Goal: Task Accomplishment & Management: Manage account settings

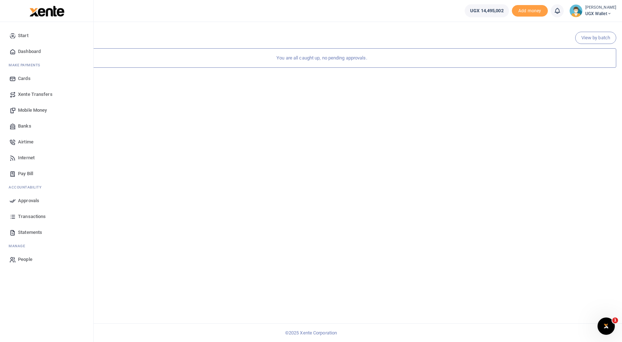
click at [34, 222] on link "Transactions" at bounding box center [47, 216] width 82 height 16
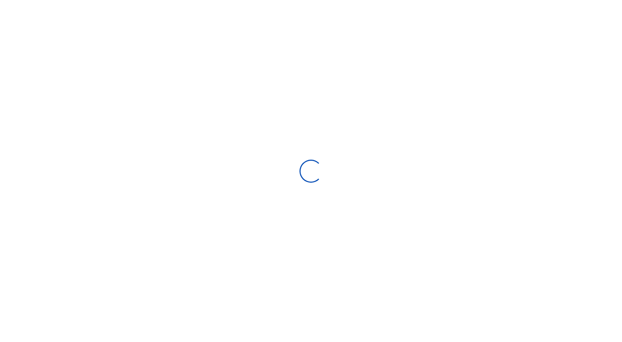
select select
type input "[DATE] - [DATE]"
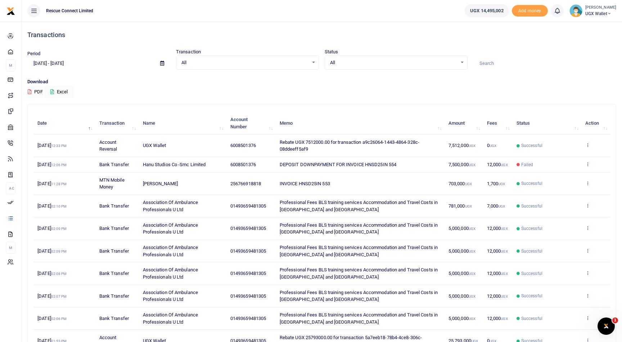
click at [515, 166] on td "Failed" at bounding box center [547, 164] width 69 height 15
click at [306, 165] on span "DEPOSIT DOWNPAYMENT FOR INVOICE HNSD25IN 554" at bounding box center [338, 164] width 117 height 5
click at [591, 164] on td "View details Send again" at bounding box center [595, 164] width 29 height 15
click at [587, 164] on icon at bounding box center [587, 163] width 5 height 5
click at [566, 179] on link "View details" at bounding box center [561, 176] width 57 height 10
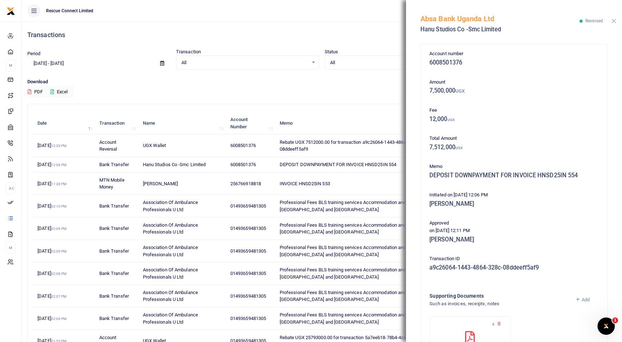
click at [614, 23] on button "Close" at bounding box center [614, 21] width 5 height 5
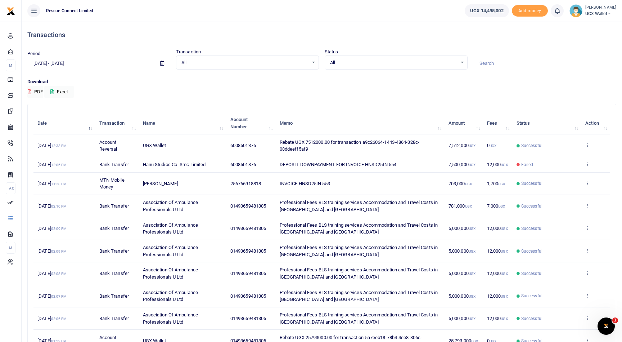
click at [167, 183] on span "Daniel Sausi Busingye" at bounding box center [160, 183] width 35 height 5
click at [167, 186] on td "Daniel Sausi Busingye" at bounding box center [182, 183] width 87 height 22
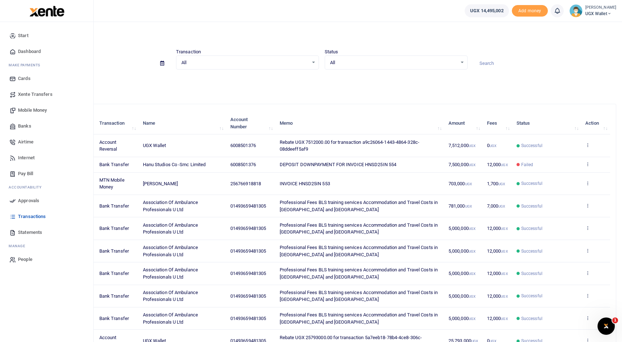
click at [21, 256] on span "People" at bounding box center [25, 259] width 14 height 7
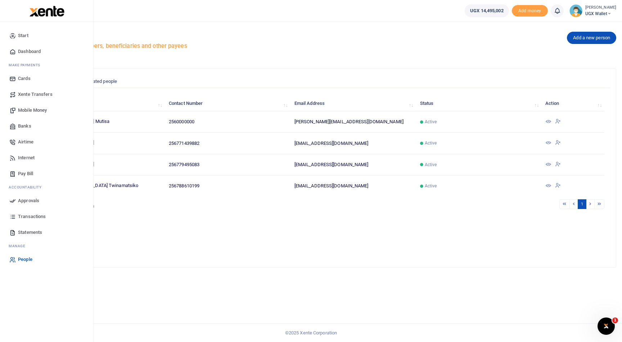
click at [30, 199] on span "Approvals" at bounding box center [28, 200] width 21 height 7
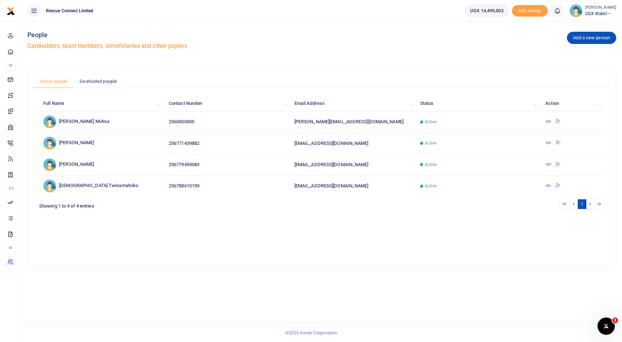
click at [600, 10] on div "Maria Rabinovich UGX Wallet" at bounding box center [600, 11] width 31 height 13
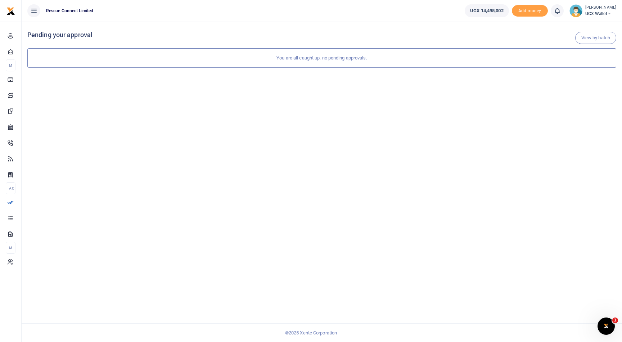
click at [607, 15] on span "UGX Wallet" at bounding box center [600, 13] width 31 height 6
click at [588, 28] on link "My profile" at bounding box center [587, 26] width 57 height 10
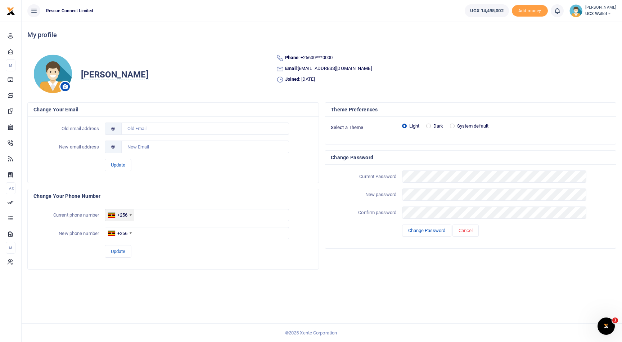
click at [126, 215] on div "+256" at bounding box center [122, 214] width 10 height 7
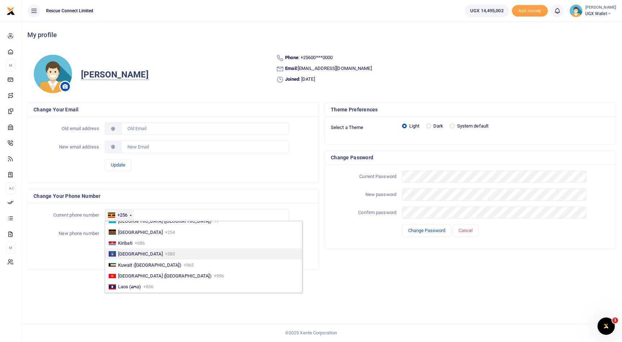
scroll to position [1233, 0]
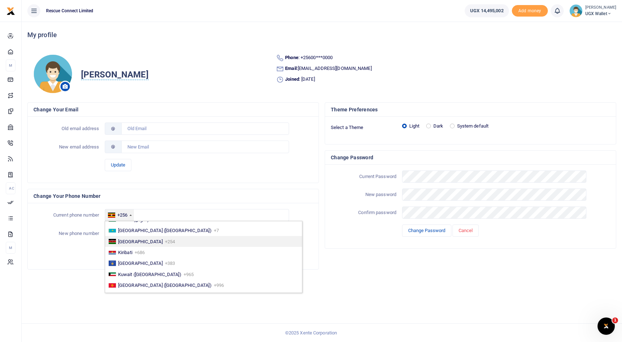
click at [165, 242] on span "+254" at bounding box center [170, 241] width 10 height 5
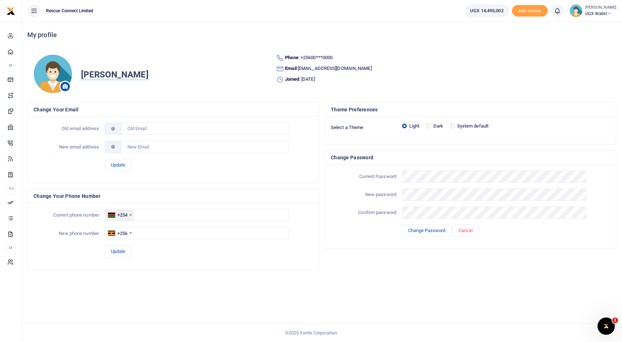
click at [127, 216] on div "+254" at bounding box center [122, 214] width 10 height 7
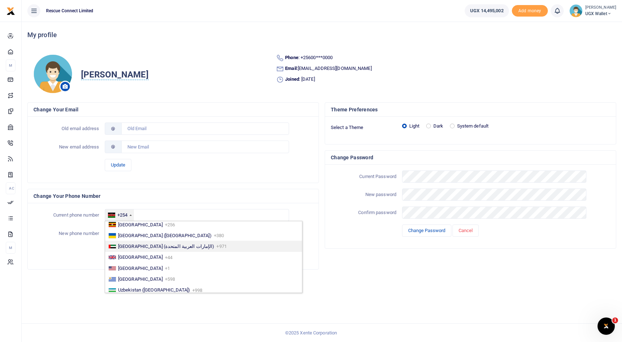
scroll to position [2487, 0]
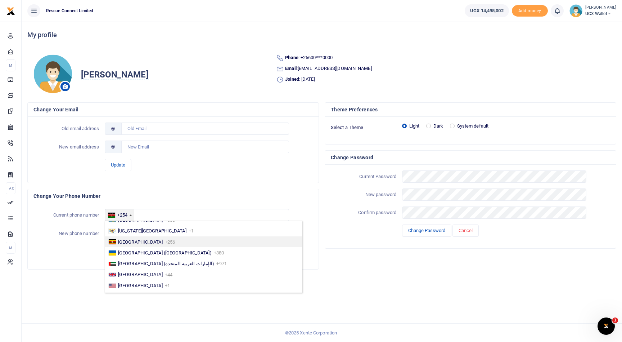
click at [154, 242] on li "Uganda +256" at bounding box center [203, 241] width 197 height 11
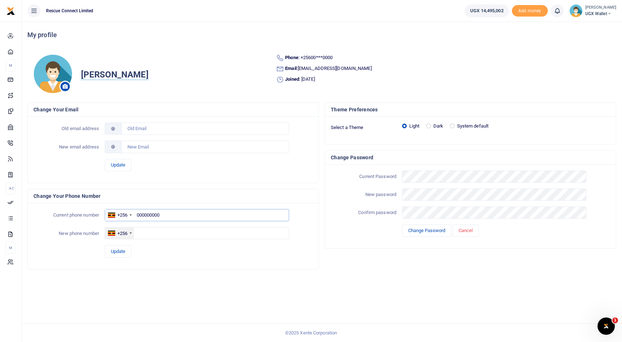
type input "000000000"
click at [114, 233] on div at bounding box center [111, 232] width 7 height 5
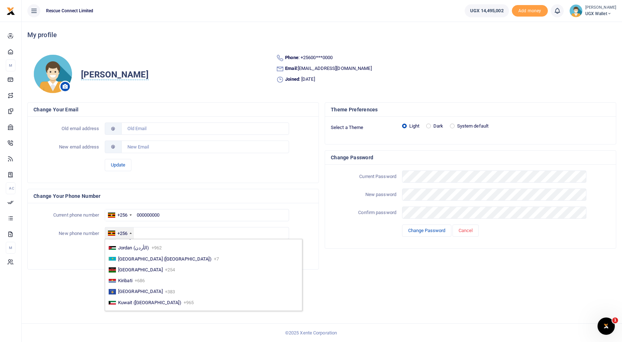
scroll to position [1235, 0]
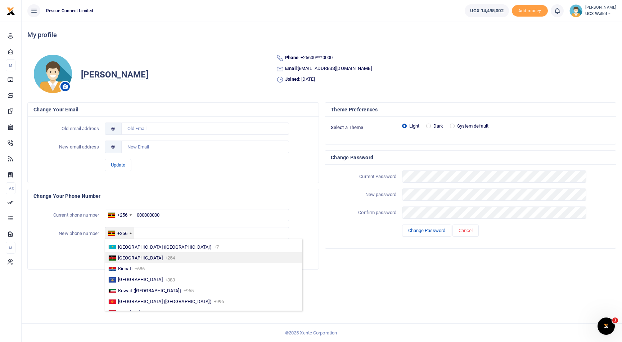
click at [165, 256] on span "+254" at bounding box center [170, 257] width 10 height 5
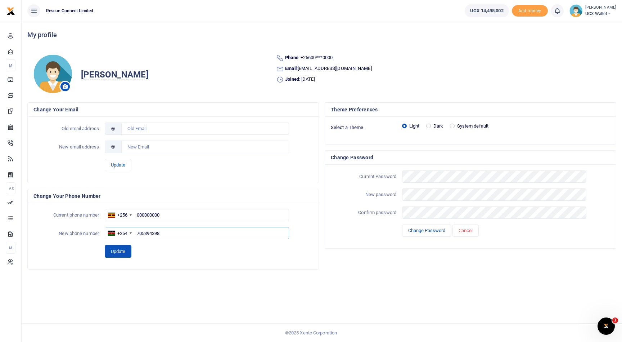
type input "705394398"
click at [122, 250] on button "Update" at bounding box center [118, 251] width 27 height 12
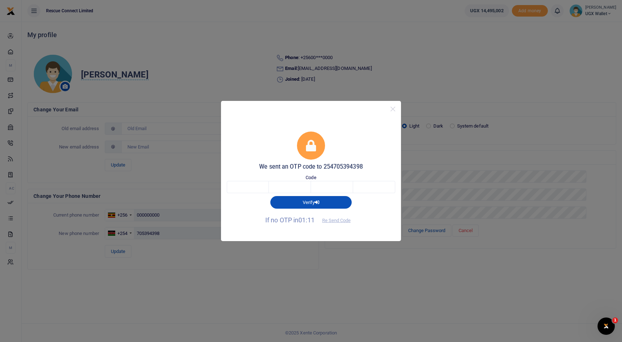
click at [166, 71] on div "We sent an OTP code to 254705394398 Code Verify If no OTP in 01:11 Re Send Code" at bounding box center [311, 171] width 622 height 342
click at [394, 108] on button "Close" at bounding box center [393, 109] width 10 height 10
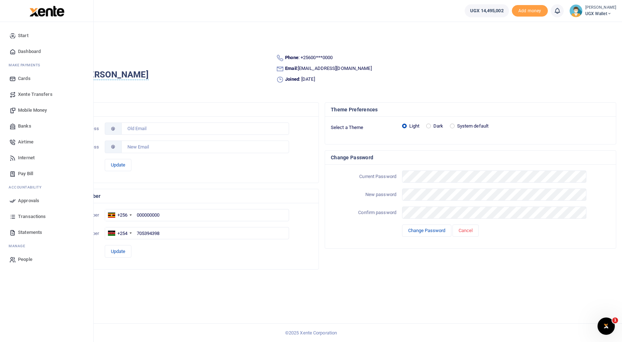
click at [35, 112] on span "Mobile Money" at bounding box center [32, 110] width 29 height 7
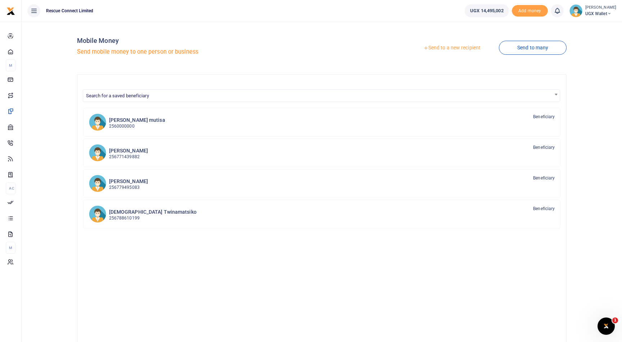
click at [453, 48] on link "Send to a new recipient" at bounding box center [452, 47] width 94 height 13
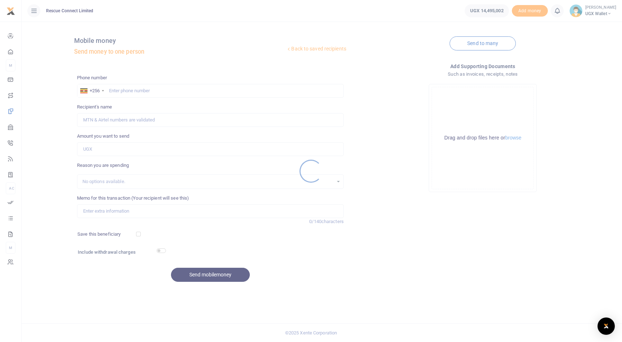
click at [139, 87] on div at bounding box center [311, 171] width 622 height 342
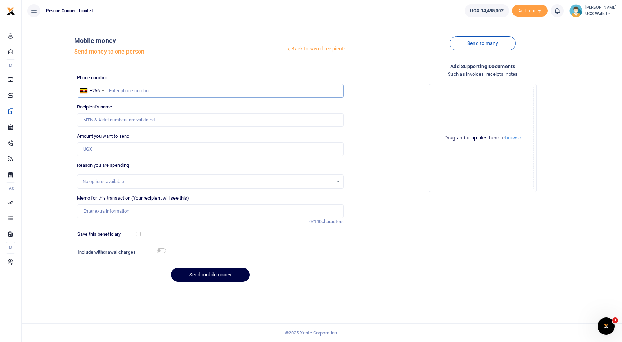
click at [144, 87] on input "text" at bounding box center [210, 91] width 267 height 14
paste input "256766918818"
type input "256766918818"
click at [116, 90] on input "256766918818" at bounding box center [210, 91] width 267 height 14
type input "Daniel Sausi Busingye"
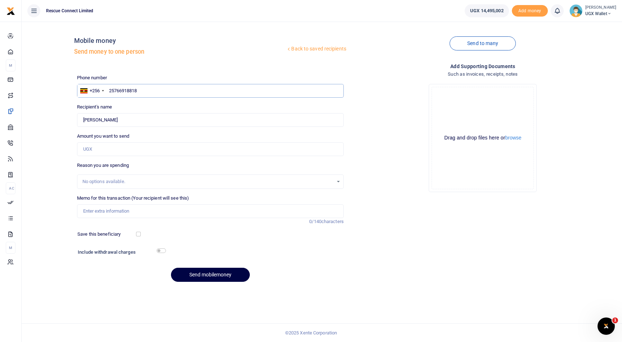
type input "2766918818"
type input "766918818"
type input "Daniel Sausi Busingye"
type input "766918818"
click at [118, 148] on input "Amount you want to send" at bounding box center [210, 149] width 267 height 14
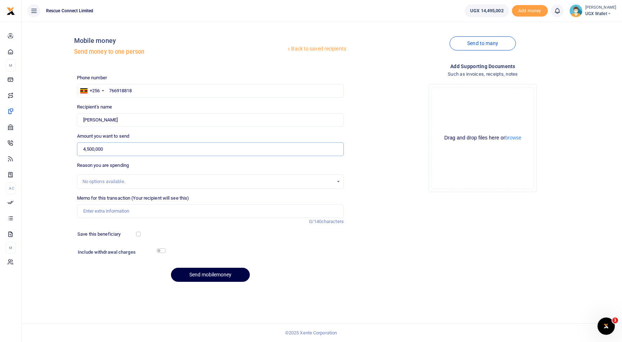
type input "4,500,000"
click at [135, 179] on div "No options available." at bounding box center [207, 181] width 251 height 7
click at [126, 213] on input "Memo for this transaction (Your recipient will see this)" at bounding box center [210, 211] width 267 height 14
paste input "HNSD25IN 554"
type input "DOWNPAYMENT FOR INVOICE HNSD25IN 554"
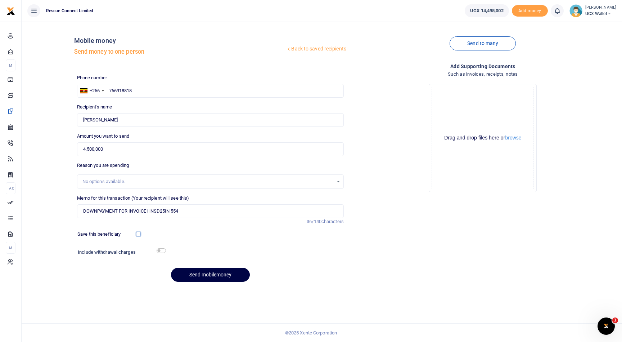
click at [137, 234] on input "checkbox" at bounding box center [138, 233] width 5 height 5
click at [138, 234] on input "checkbox" at bounding box center [138, 233] width 5 height 5
checkbox input "false"
click at [221, 276] on button "Send mobilemoney" at bounding box center [210, 274] width 79 height 14
click at [33, 8] on icon at bounding box center [33, 11] width 7 height 8
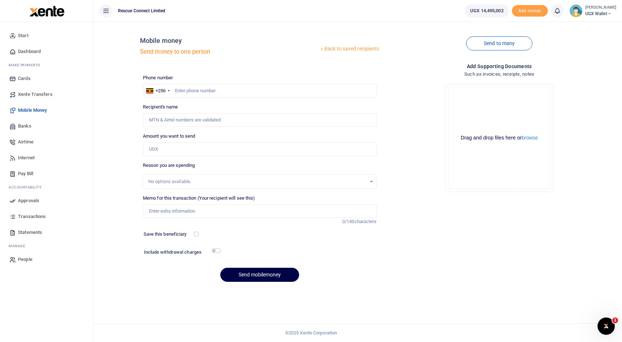
click at [33, 202] on span "Approvals" at bounding box center [28, 200] width 21 height 7
click at [20, 197] on span "Approvals" at bounding box center [28, 200] width 21 height 7
click at [30, 199] on span "Approvals" at bounding box center [28, 200] width 21 height 7
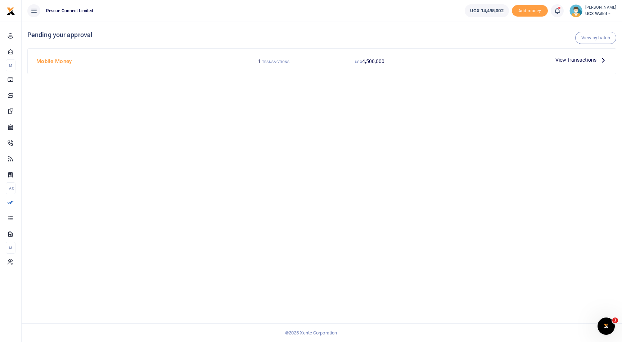
click at [599, 60] on icon at bounding box center [603, 60] width 8 height 8
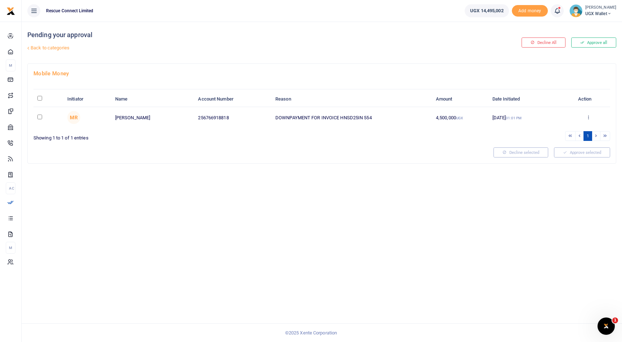
click at [40, 117] on input "checkbox" at bounding box center [39, 116] width 5 height 5
checkbox input "true"
click at [594, 153] on button "Approve selected (1)" at bounding box center [579, 152] width 61 height 10
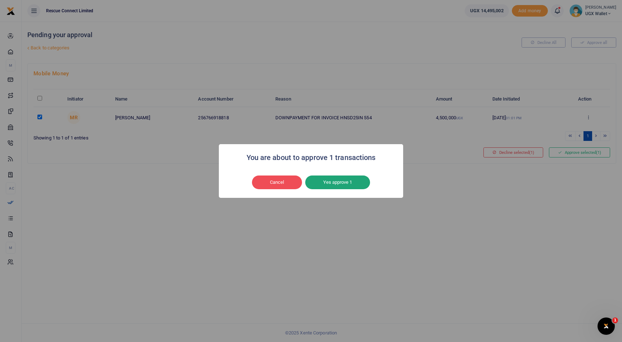
click at [351, 184] on button "Yes approve 1" at bounding box center [337, 182] width 65 height 14
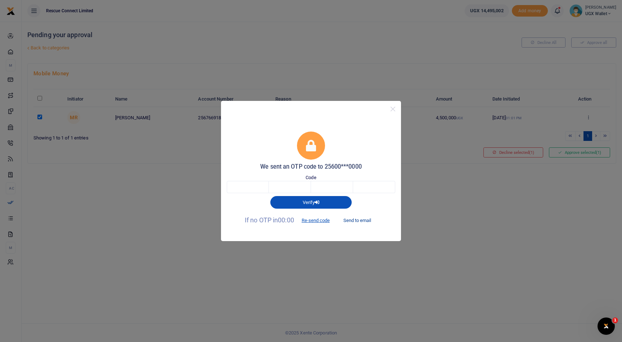
click at [358, 221] on button "Send to email" at bounding box center [357, 220] width 40 height 12
click at [247, 188] on input "text" at bounding box center [248, 187] width 42 height 12
paste input "3"
type input "3"
type input "8"
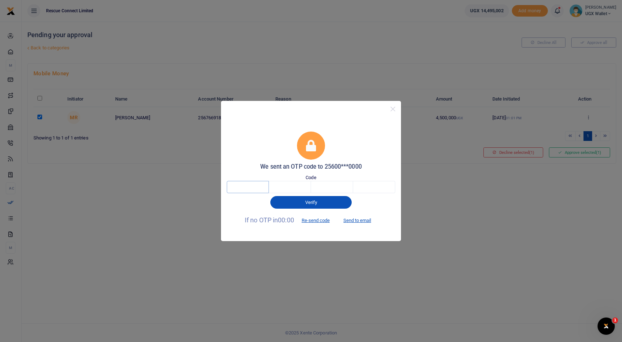
type input "0"
type input "4"
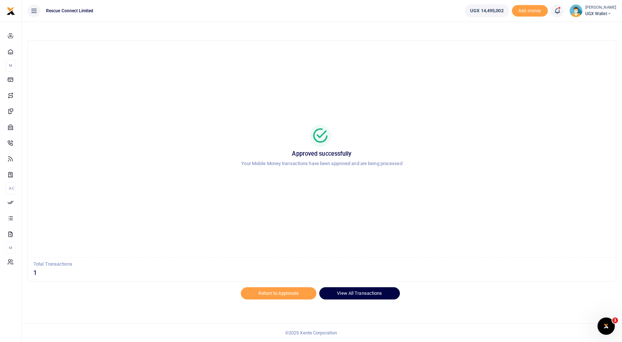
click at [365, 291] on link "View All Transactions" at bounding box center [359, 293] width 80 height 12
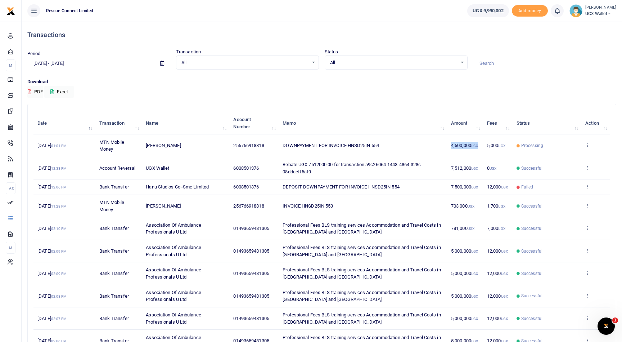
drag, startPoint x: 444, startPoint y: 145, endPoint x: 480, endPoint y: 146, distance: 36.4
click at [480, 146] on tr "20th Sep 2025 01:01 PM MTN Mobile Money Daniel Sausi Busingye 256766918818 DOWN…" at bounding box center [321, 145] width 577 height 22
copy tr "4,500,000 UGX"
click at [589, 188] on icon at bounding box center [587, 186] width 5 height 5
click at [571, 199] on link "View details" at bounding box center [561, 199] width 57 height 10
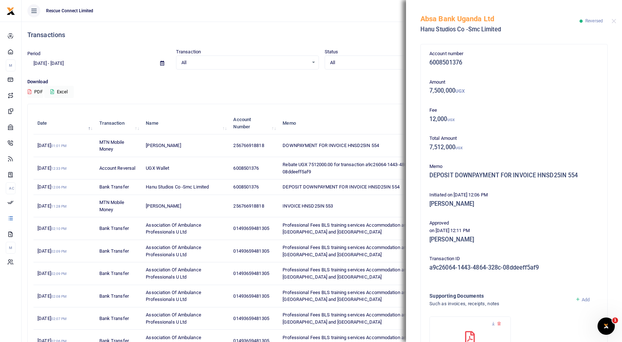
scroll to position [72, 0]
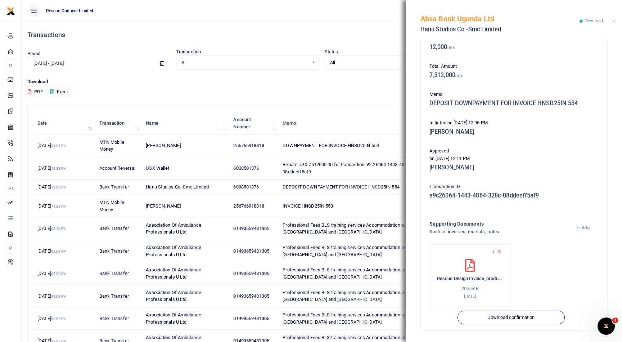
click at [499, 251] on icon at bounding box center [499, 251] width 5 height 5
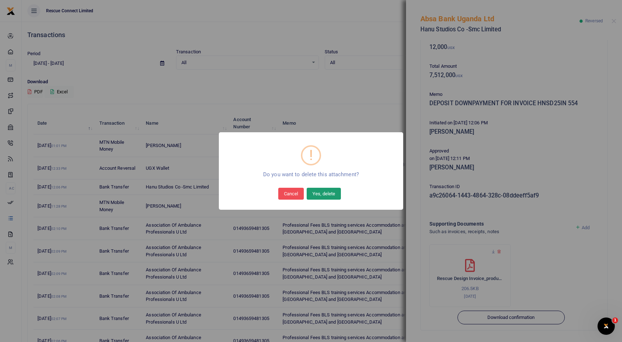
click at [320, 193] on button "Yes, delete" at bounding box center [324, 194] width 34 height 12
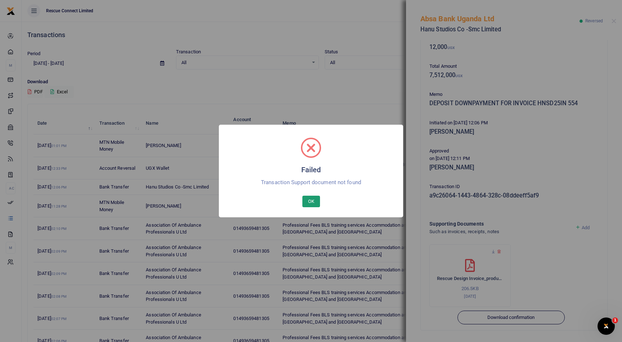
click at [316, 200] on button "OK" at bounding box center [311, 201] width 18 height 12
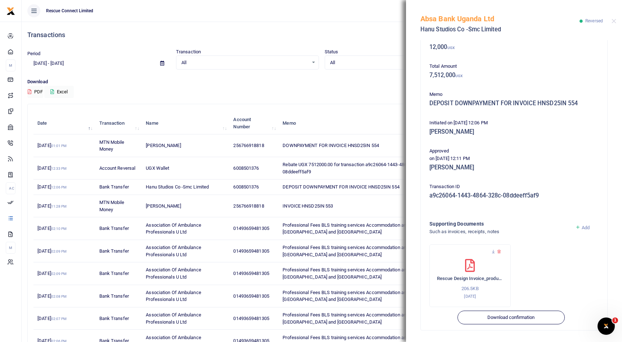
click at [368, 102] on div "Transactions Period 08/22/2025 - 09/20/2025 Transaction All Select an option...…" at bounding box center [321, 199] width 595 height 355
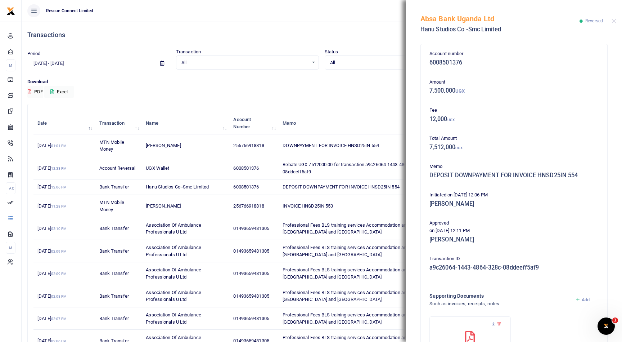
click at [610, 21] on div "Absa Bank Uganda Ltd Hanu Studios Co -Smc Limited Reversed" at bounding box center [514, 20] width 216 height 40
click at [615, 20] on button "Close" at bounding box center [614, 21] width 5 height 5
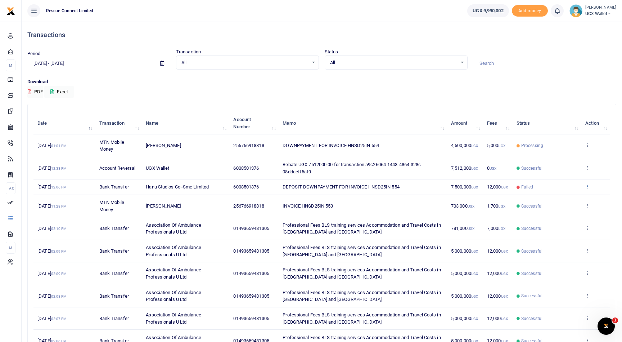
click at [589, 185] on icon at bounding box center [587, 186] width 5 height 5
click at [552, 198] on link "View details" at bounding box center [561, 199] width 57 height 10
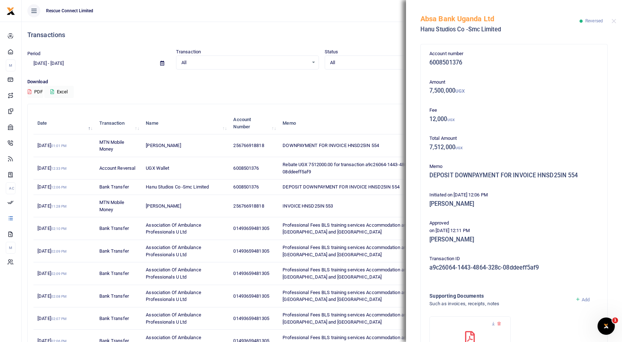
click at [613, 18] on div "Absa Bank Uganda Ltd Hanu Studios Co -Smc Limited Reversed" at bounding box center [514, 20] width 216 height 40
click at [612, 23] on button "Close" at bounding box center [614, 21] width 5 height 5
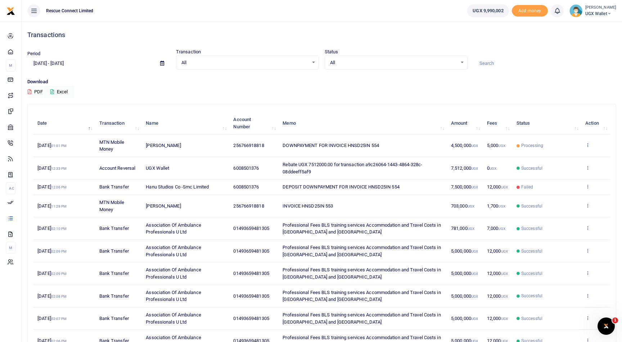
click at [588, 146] on icon at bounding box center [587, 144] width 5 height 5
click at [572, 155] on link "View details" at bounding box center [561, 157] width 57 height 10
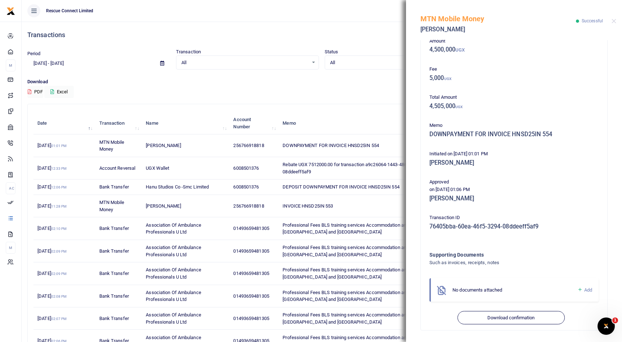
scroll to position [5, 0]
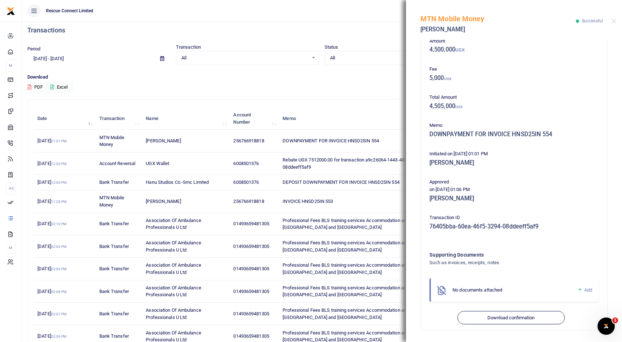
click at [589, 289] on span "Add" at bounding box center [588, 289] width 8 height 5
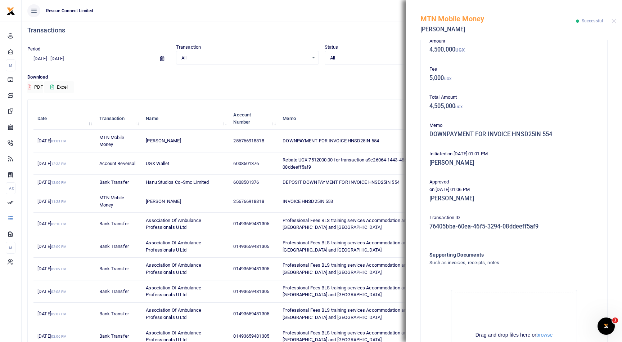
scroll to position [122, 0]
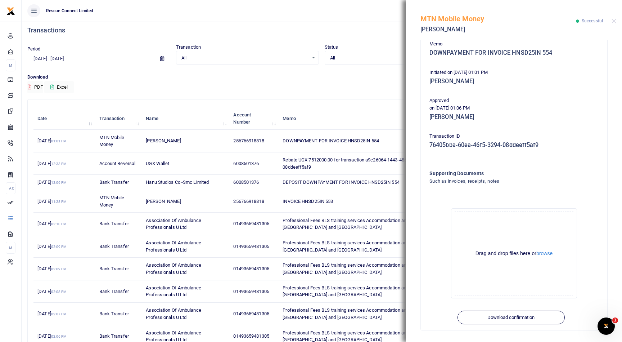
click at [553, 258] on div "Drag and drop files here or browse Powered by Uppy" at bounding box center [514, 253] width 120 height 84
click at [546, 253] on button "browse" at bounding box center [544, 253] width 16 height 5
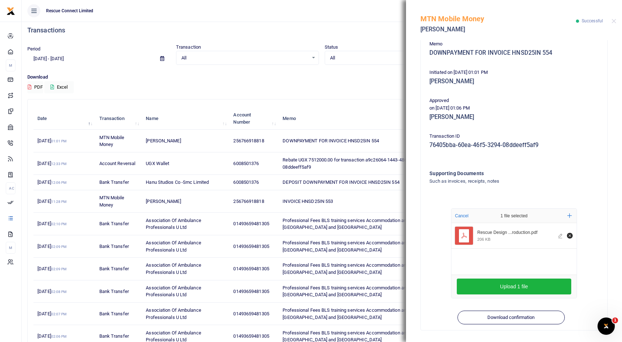
click at [494, 278] on div "Upload 1 file" at bounding box center [513, 286] width 125 height 23
click at [498, 286] on button "Upload 1 file" at bounding box center [514, 286] width 114 height 16
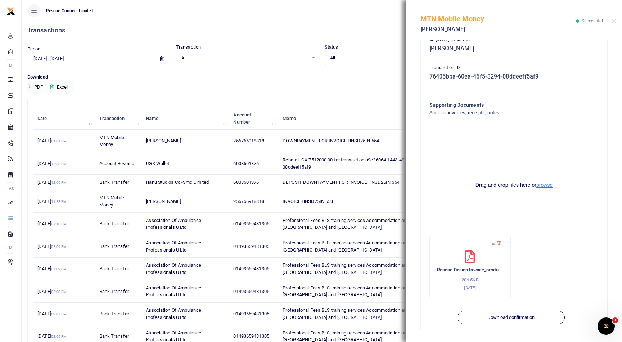
scroll to position [0, 0]
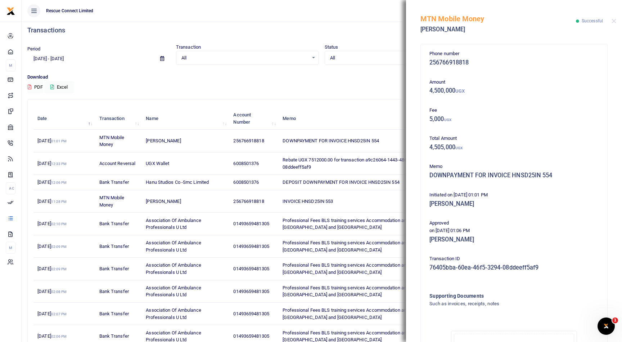
click at [615, 24] on div "MTN Mobile Money Daniel Sausi Busingye Successful" at bounding box center [514, 20] width 216 height 40
click at [615, 21] on button "Close" at bounding box center [614, 21] width 5 height 5
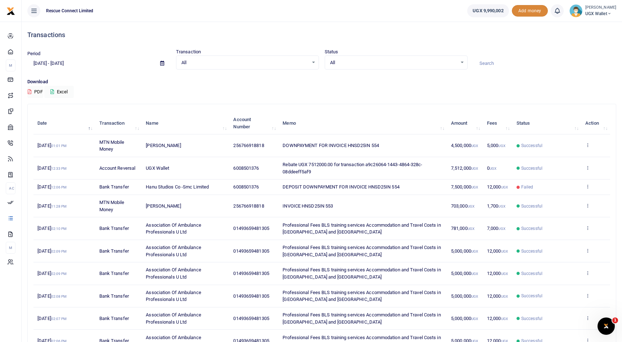
click at [519, 9] on span "Add money" at bounding box center [530, 11] width 36 height 12
click at [331, 152] on td "DOWNPAYMENT FOR INVOICE HNSD25IN 554" at bounding box center [363, 145] width 168 height 22
